Goal: Task Accomplishment & Management: Complete application form

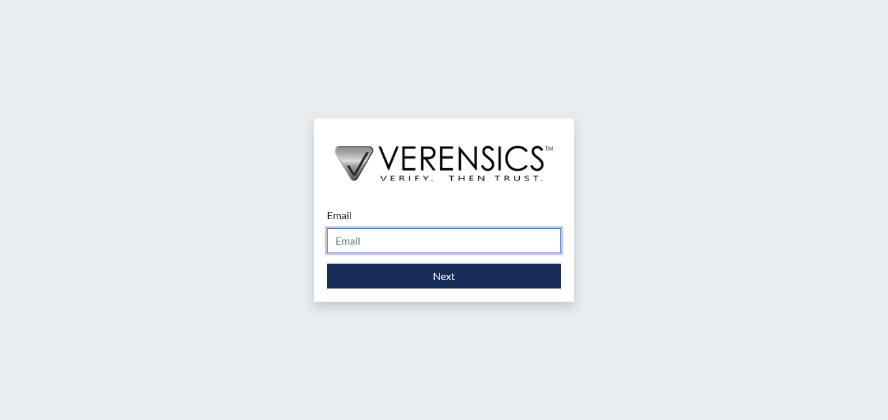
click at [394, 231] on input "Email" at bounding box center [444, 240] width 234 height 25
type input "[DOMAIN_NAME][EMAIL_ADDRESS][DOMAIN_NAME]"
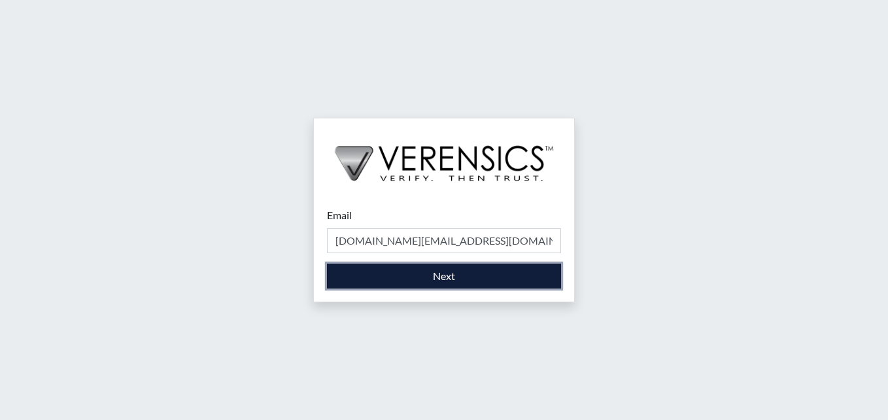
click at [366, 274] on button "Next" at bounding box center [444, 276] width 234 height 25
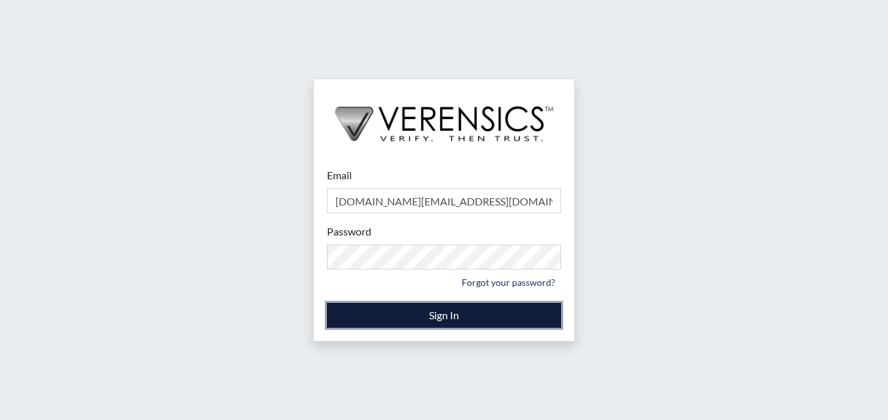
click at [423, 323] on button "Sign In" at bounding box center [444, 315] width 234 height 25
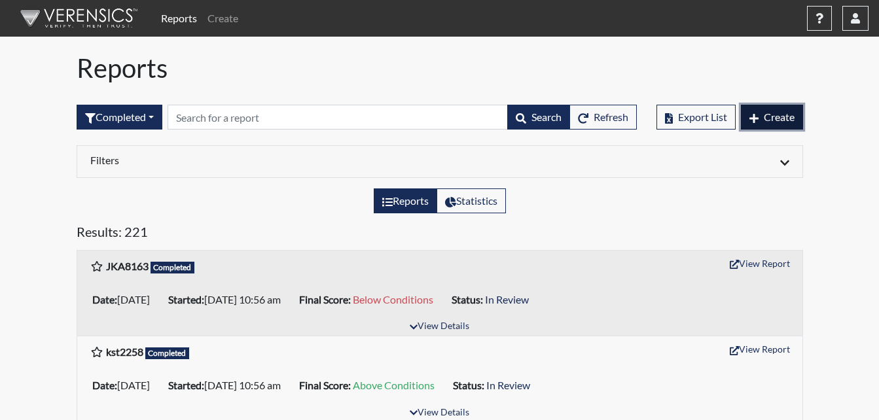
click at [784, 118] on span "Create" at bounding box center [778, 117] width 31 height 12
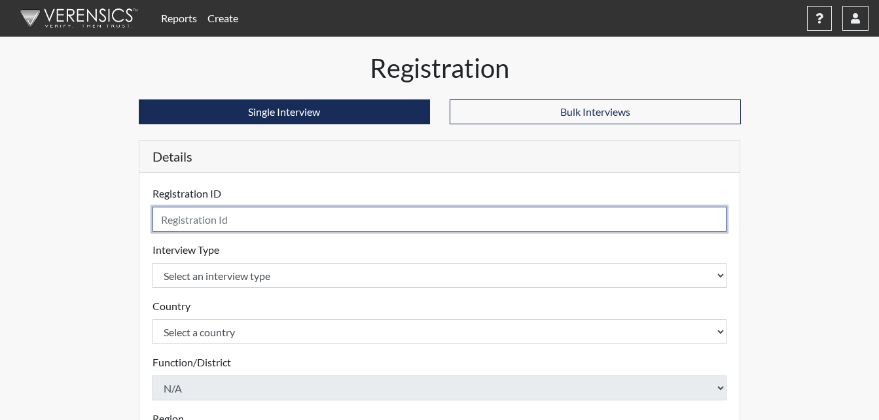
click at [179, 224] on input "text" at bounding box center [439, 219] width 574 height 25
type input "clt4307"
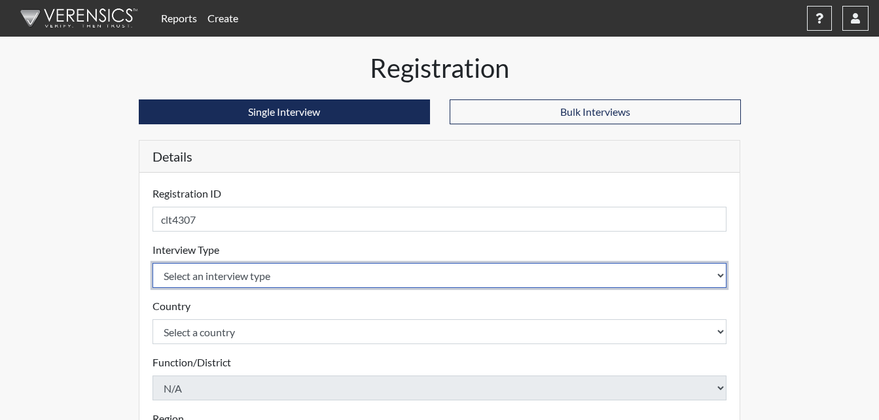
click at [260, 271] on body "Reports Create Help Center × Verensics Best Practices How to successfully use t…" at bounding box center [439, 210] width 879 height 420
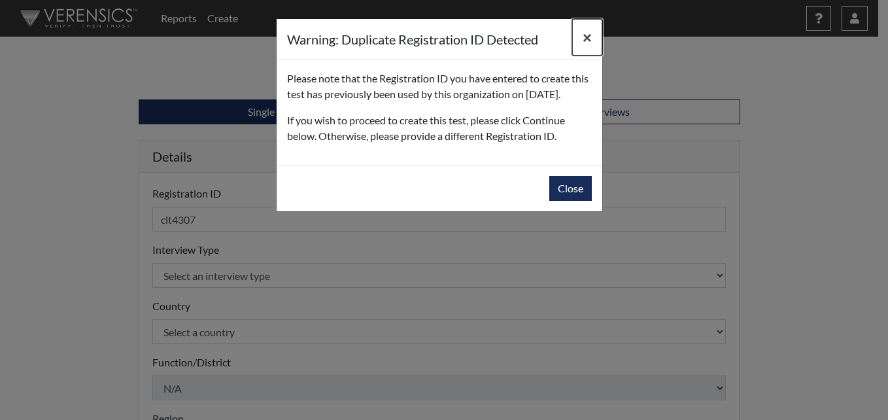
click at [586, 41] on span "×" at bounding box center [587, 36] width 9 height 19
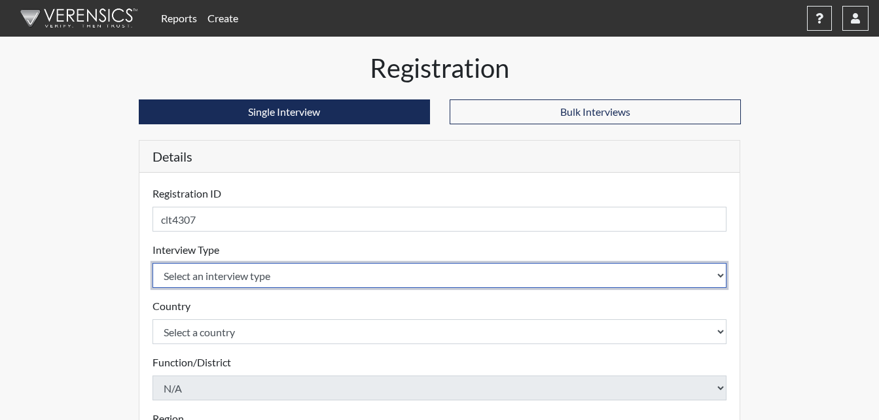
click at [721, 275] on select "Select an interview type Corrections Pre-Employment" at bounding box center [439, 275] width 574 height 25
select select "ff733e93-e1bf-11ea-9c9f-0eff0cf7eb8f"
click at [152, 263] on select "Select an interview type Corrections Pre-Employment" at bounding box center [439, 275] width 574 height 25
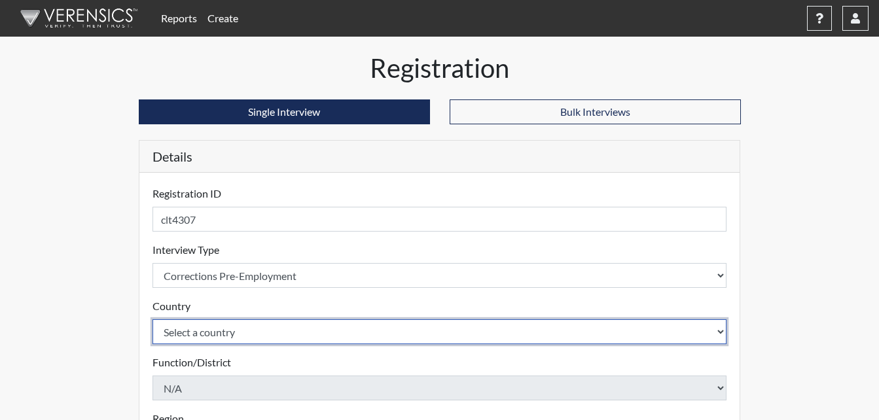
click at [291, 338] on select "Select a country [GEOGRAPHIC_DATA] [GEOGRAPHIC_DATA]" at bounding box center [439, 331] width 574 height 25
select select "united-states-of-[GEOGRAPHIC_DATA]"
click at [152, 319] on select "Select a country [GEOGRAPHIC_DATA] [GEOGRAPHIC_DATA]" at bounding box center [439, 331] width 574 height 25
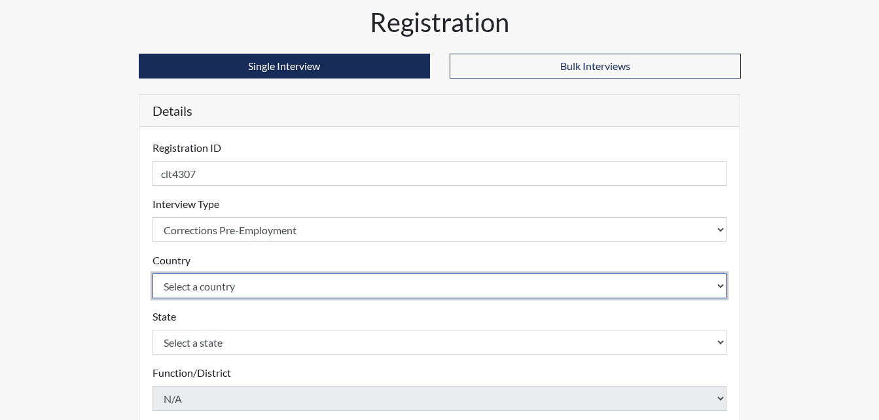
scroll to position [65, 0]
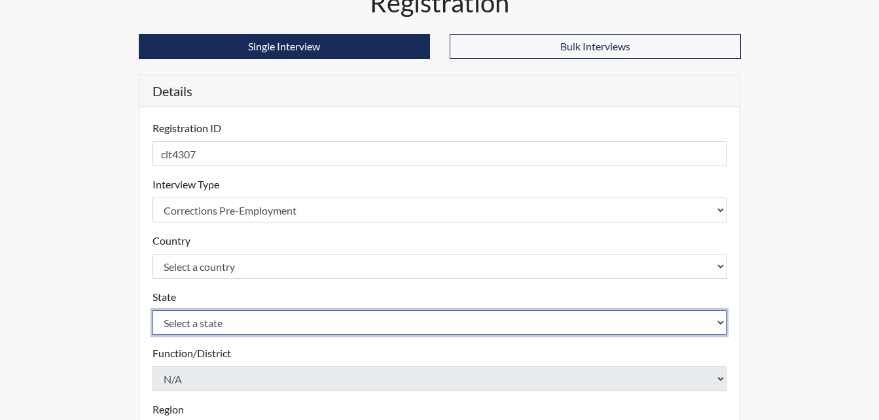
click at [722, 322] on select "Select a state [US_STATE] [US_STATE] [US_STATE] [US_STATE] [US_STATE] [US_STATE…" at bounding box center [439, 322] width 574 height 25
select select "GA"
click at [152, 310] on select "Select a state [US_STATE] [US_STATE] [US_STATE] [US_STATE] [US_STATE] [US_STATE…" at bounding box center [439, 322] width 574 height 25
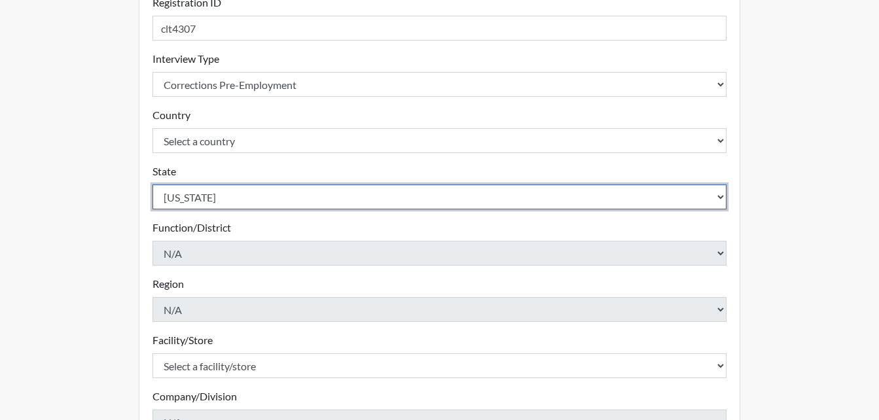
scroll to position [196, 0]
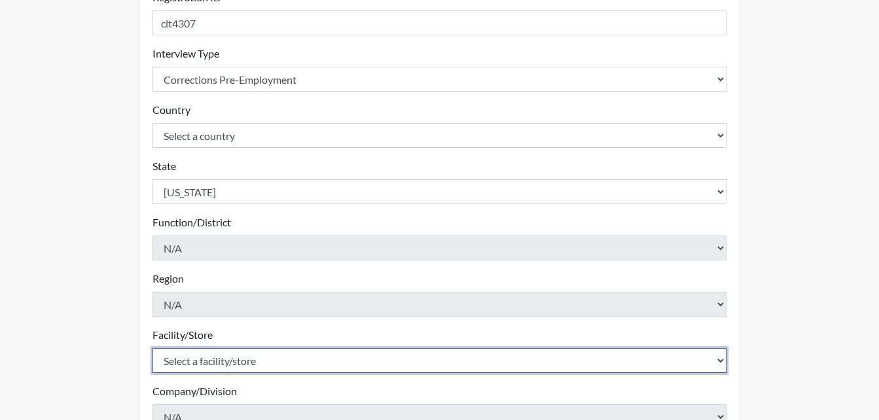
click at [720, 360] on select "Select a facility/store [PERSON_NAME] PDC Pulaski SP" at bounding box center [439, 360] width 574 height 25
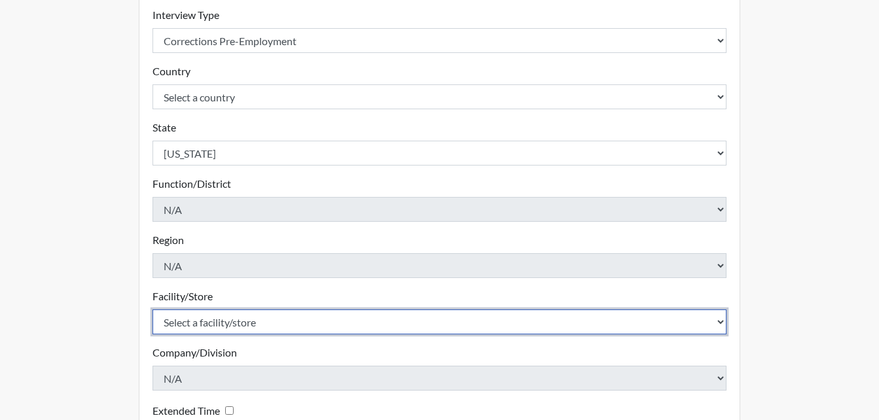
scroll to position [262, 0]
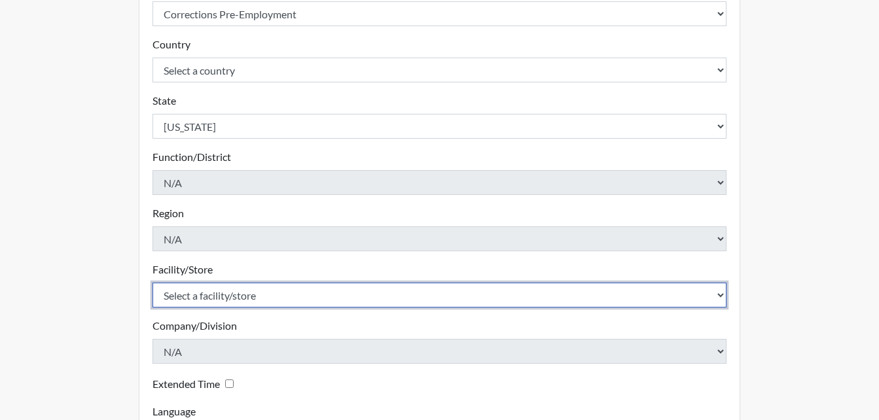
click at [722, 296] on select "Select a facility/store [PERSON_NAME] PDC Pulaski SP" at bounding box center [439, 295] width 574 height 25
select select "07d467a1-a762-4c04-a0fd-01b52b78d04c"
click at [152, 283] on select "Select a facility/store [PERSON_NAME] PDC Pulaski SP" at bounding box center [439, 295] width 574 height 25
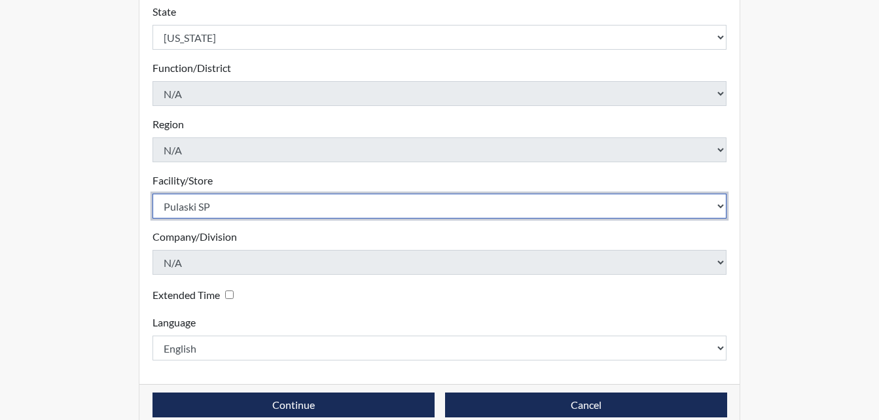
scroll to position [372, 0]
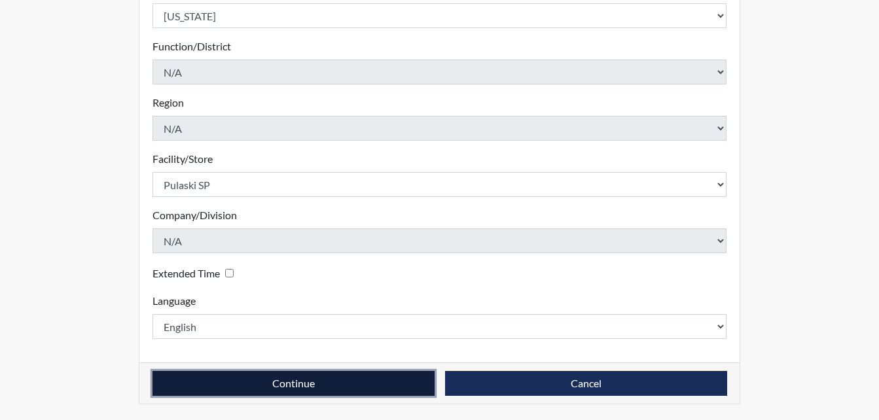
click at [347, 381] on button "Continue" at bounding box center [293, 383] width 282 height 25
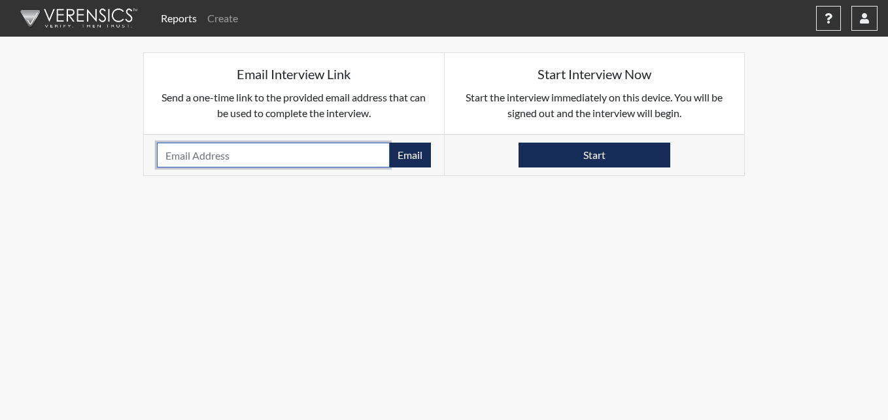
click at [252, 154] on input "email" at bounding box center [273, 155] width 233 height 25
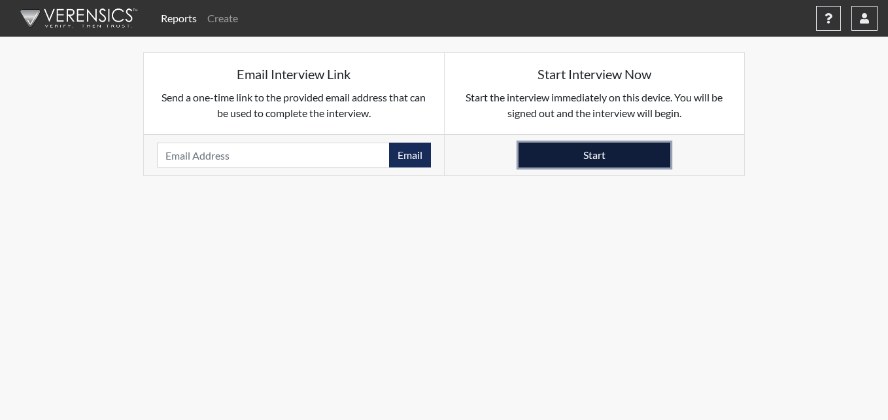
click at [597, 159] on button "Start" at bounding box center [595, 155] width 152 height 25
